Goal: Task Accomplishment & Management: Complete application form

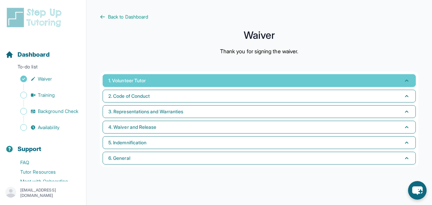
click at [204, 84] on button "1. Volunteer Tutor" at bounding box center [259, 80] width 313 height 13
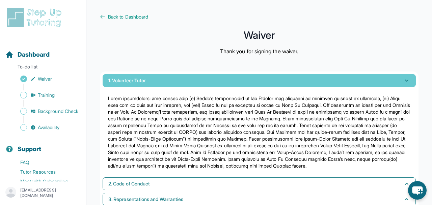
click at [204, 84] on button "1. Volunteer Tutor" at bounding box center [259, 80] width 313 height 13
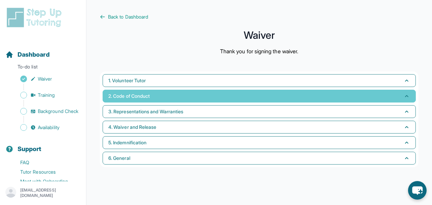
click at [133, 92] on button "2. Code of Conduct" at bounding box center [259, 96] width 313 height 13
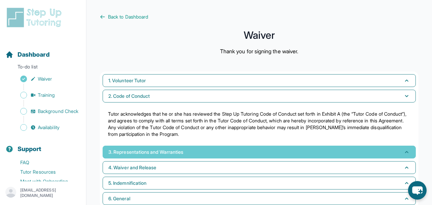
click at [135, 152] on span "3. Representations and Warranties" at bounding box center [145, 152] width 75 height 7
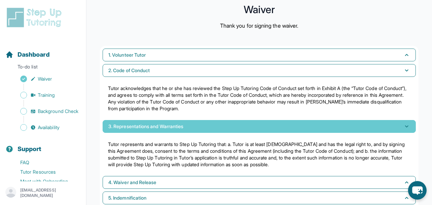
scroll to position [57, 0]
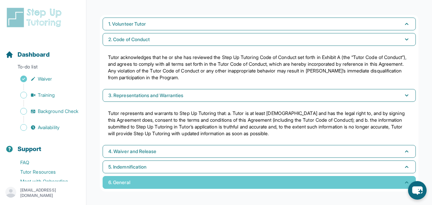
click at [135, 184] on button "6. General" at bounding box center [259, 182] width 313 height 13
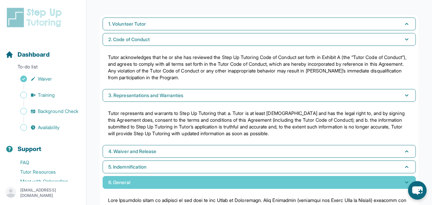
scroll to position [151, 0]
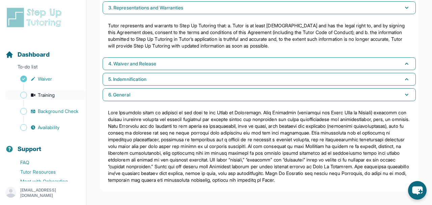
click at [45, 95] on span "Training" at bounding box center [46, 95] width 17 height 7
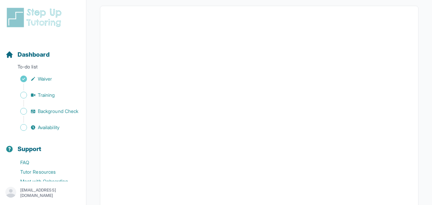
scroll to position [106, 0]
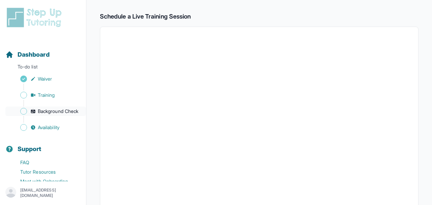
click at [62, 108] on span "Background Check" at bounding box center [58, 111] width 40 height 7
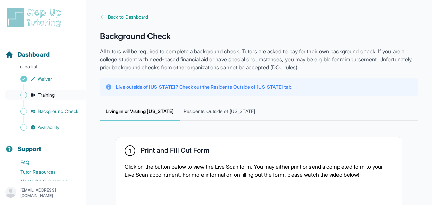
click at [68, 96] on link "Training" at bounding box center [45, 94] width 81 height 9
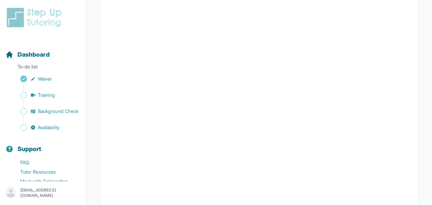
scroll to position [173, 0]
click at [53, 94] on span "Training" at bounding box center [46, 95] width 17 height 7
click at [50, 108] on span "Background Check" at bounding box center [58, 111] width 40 height 7
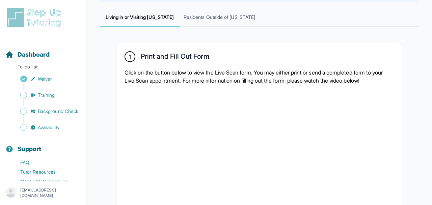
scroll to position [92, 0]
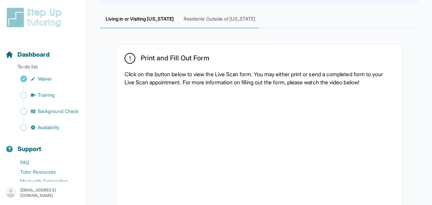
click at [220, 21] on span "Residents Outside of California" at bounding box center [219, 19] width 80 height 18
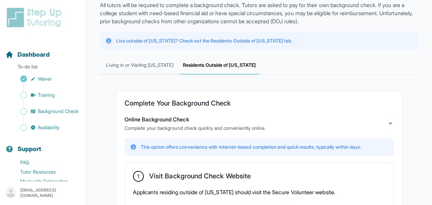
scroll to position [34, 0]
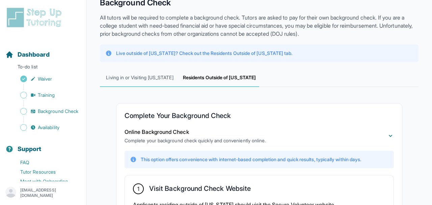
click at [146, 82] on span "Living in or Visiting California" at bounding box center [140, 78] width 80 height 18
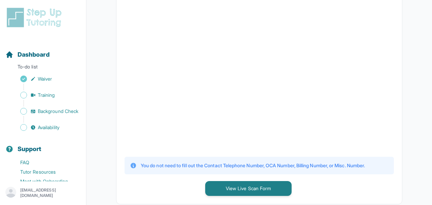
scroll to position [183, 0]
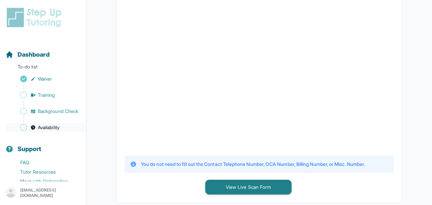
click at [53, 124] on span "Availability" at bounding box center [49, 127] width 22 height 7
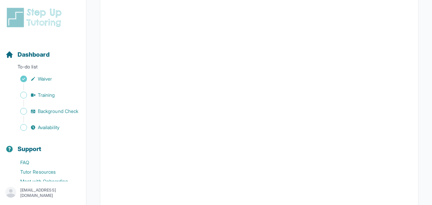
scroll to position [119, 0]
